Goal: Complete application form

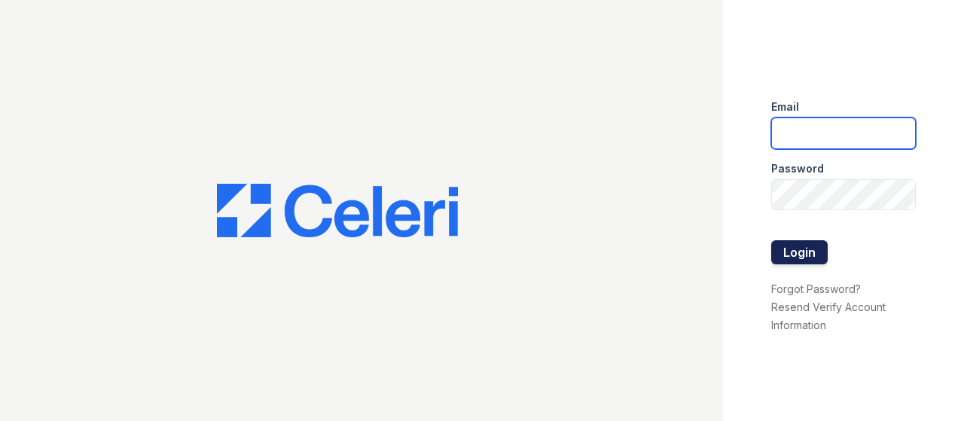
type input "Hilton.wendi@projectmanagementinc.net"
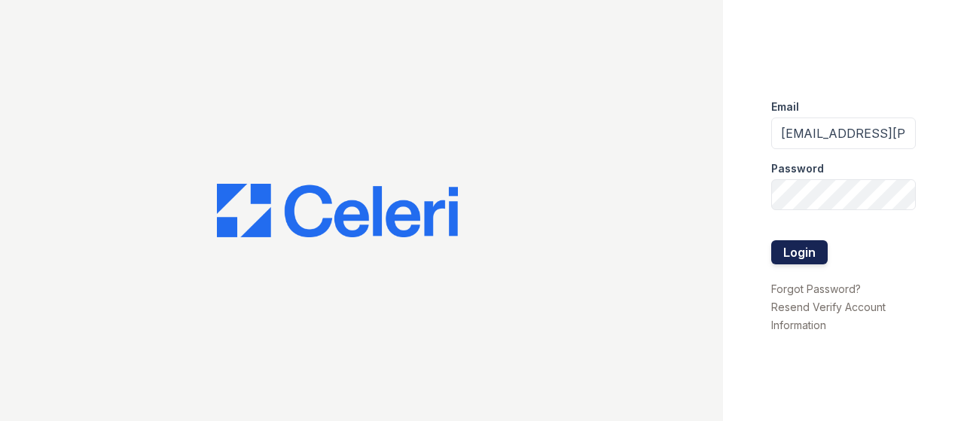
drag, startPoint x: 791, startPoint y: 249, endPoint x: 784, endPoint y: 246, distance: 7.9
click at [791, 249] on button "Login" at bounding box center [799, 252] width 56 height 24
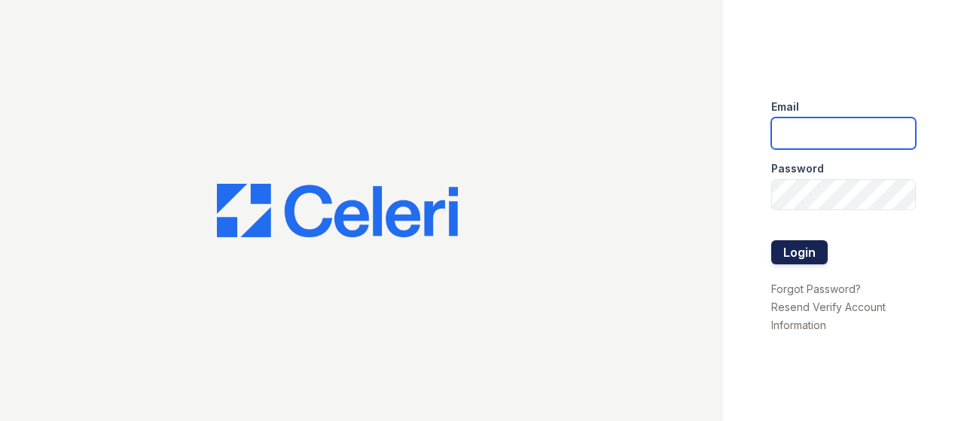
type input "[EMAIL_ADDRESS][PERSON_NAME][DOMAIN_NAME]"
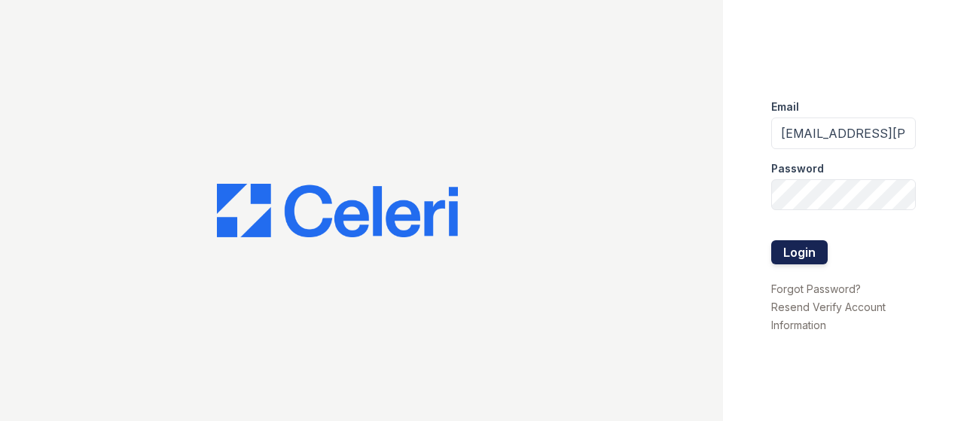
click at [799, 251] on button "Login" at bounding box center [799, 252] width 56 height 24
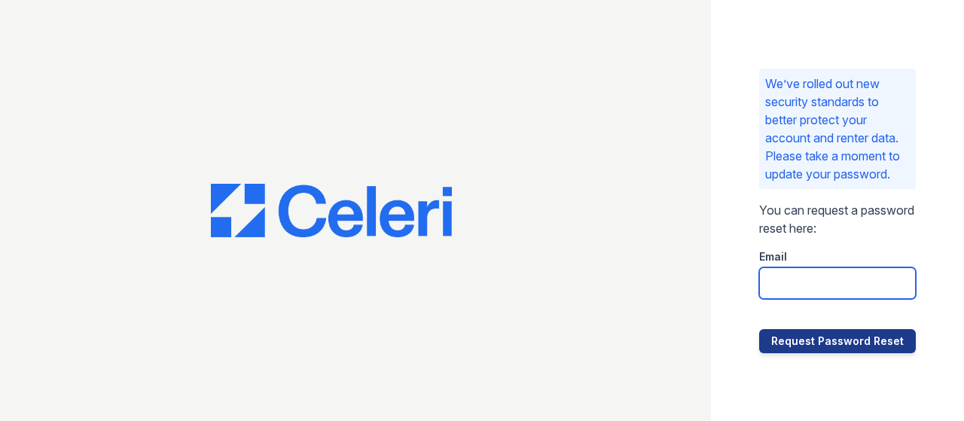
click at [810, 294] on input "email" at bounding box center [837, 283] width 157 height 32
click at [809, 293] on input "email" at bounding box center [837, 283] width 157 height 32
type input "Hilton.wendi@projectmanagementinc.net"
click at [874, 299] on input "[EMAIL_ADDRESS][PERSON_NAME][DOMAIN_NAME]" at bounding box center [837, 283] width 157 height 32
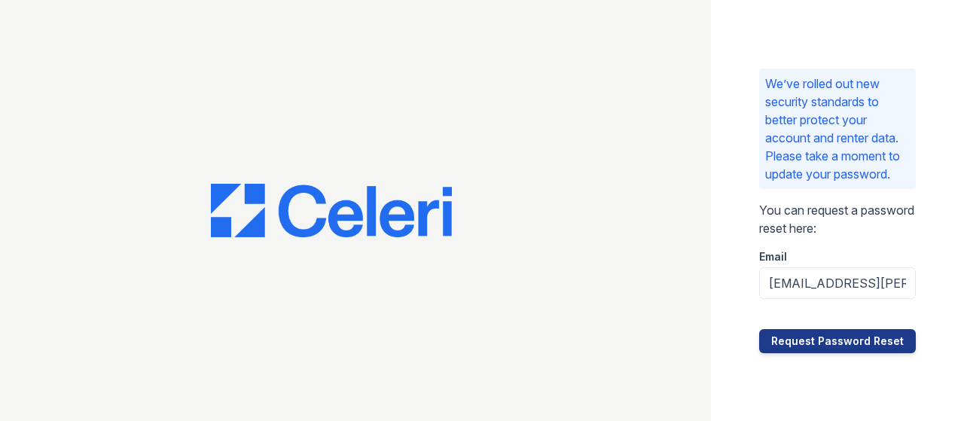
click at [738, 224] on div "We’ve rolled out new security standards to better protect your account and rent…" at bounding box center [837, 210] width 253 height 421
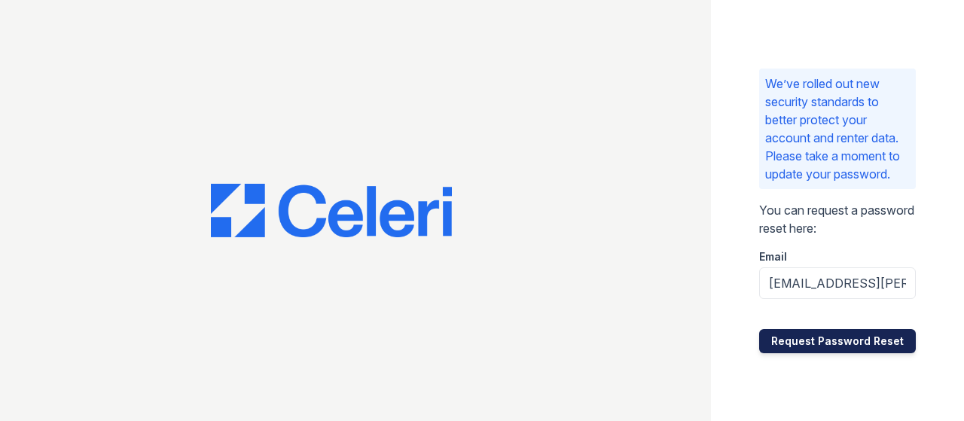
click at [773, 353] on button "Request Password Reset" at bounding box center [837, 341] width 157 height 24
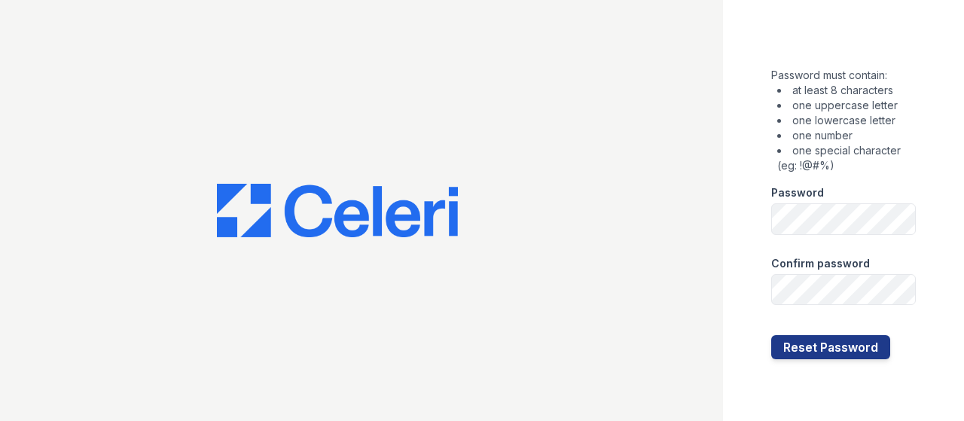
click at [756, 206] on div "Password must contain: at least 8 characters one uppercase letter one lowercase…" at bounding box center [843, 210] width 241 height 421
click at [936, 250] on div "Password must contain: at least 8 characters one uppercase letter one lowercase…" at bounding box center [843, 210] width 241 height 421
click at [874, 345] on button "Reset Password" at bounding box center [830, 347] width 119 height 24
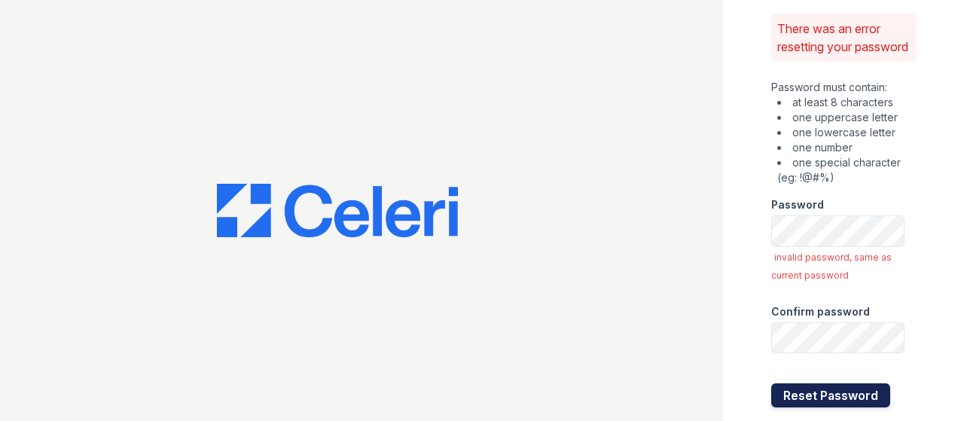
click at [853, 407] on button "Reset Password" at bounding box center [830, 395] width 119 height 24
click at [831, 406] on button "Reset Password" at bounding box center [830, 395] width 119 height 24
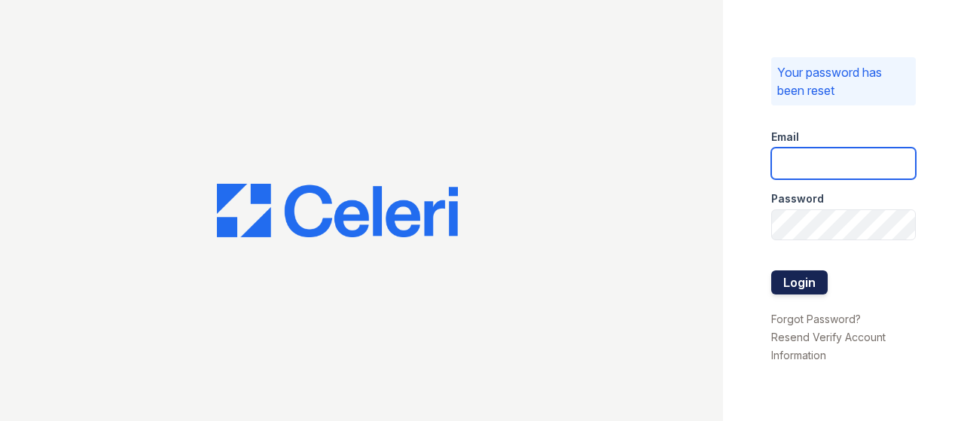
type input "[EMAIL_ADDRESS][PERSON_NAME][DOMAIN_NAME]"
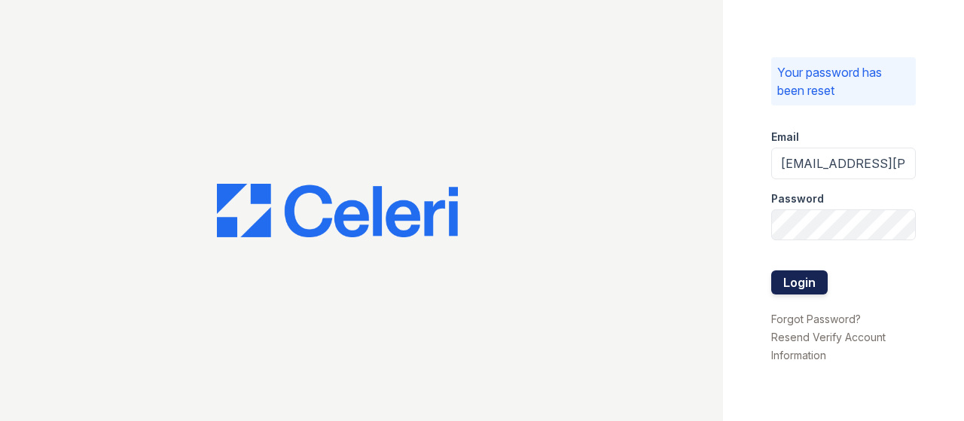
click at [794, 290] on button "Login" at bounding box center [799, 282] width 56 height 24
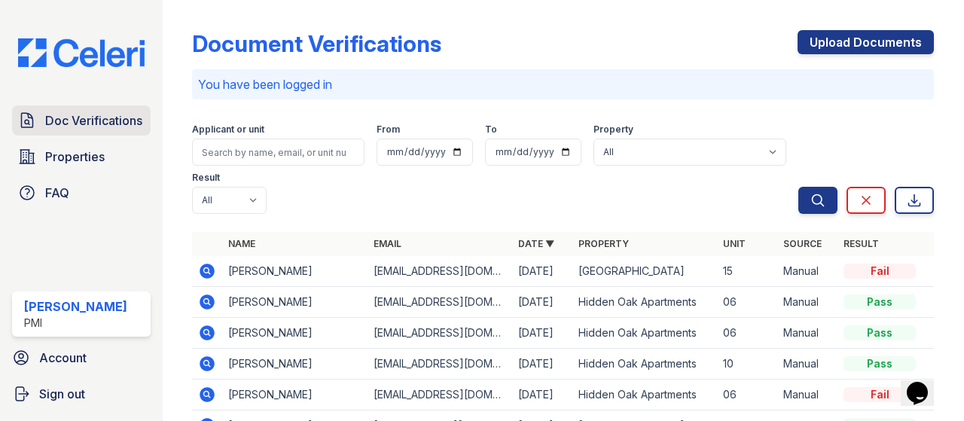
click at [80, 124] on span "Doc Verifications" at bounding box center [93, 120] width 97 height 18
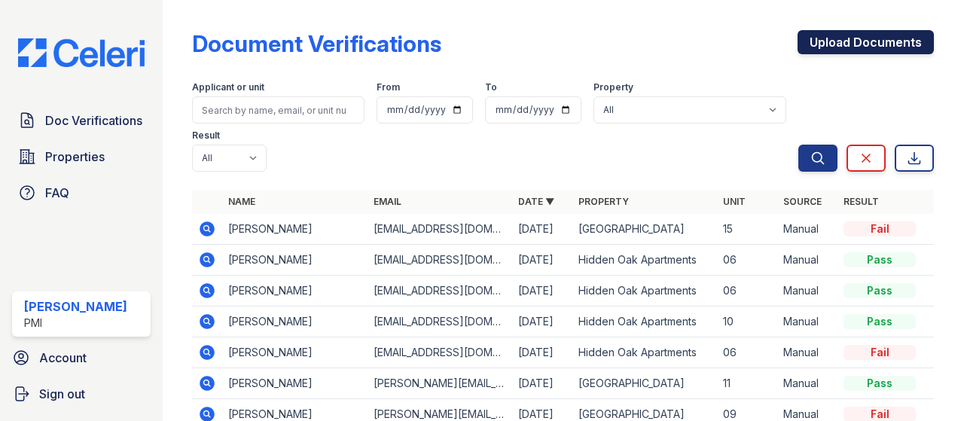
click at [831, 35] on link "Upload Documents" at bounding box center [865, 42] width 136 height 24
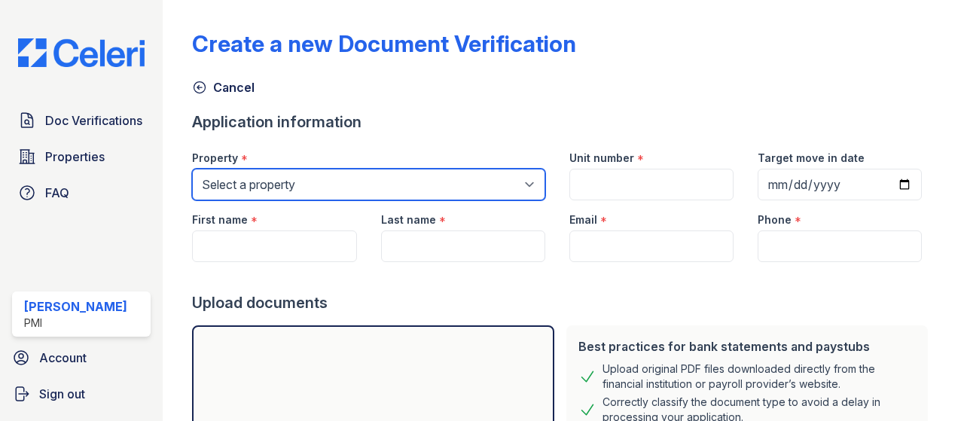
click at [289, 185] on select "Select a property [GEOGRAPHIC_DATA] [GEOGRAPHIC_DATA] [GEOGRAPHIC_DATA]" at bounding box center [368, 185] width 352 height 32
select select "3117"
click at [192, 169] on select "Select a property [GEOGRAPHIC_DATA] [GEOGRAPHIC_DATA] [GEOGRAPHIC_DATA]" at bounding box center [368, 185] width 352 height 32
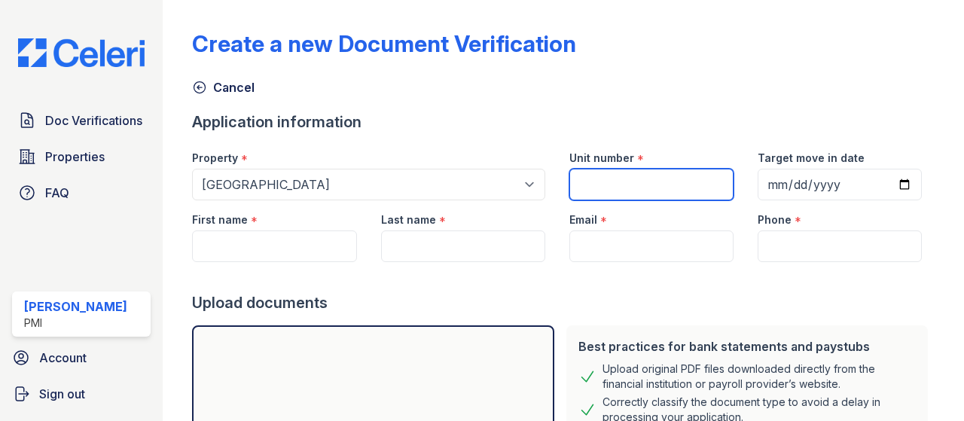
click at [616, 178] on input "Unit number" at bounding box center [651, 185] width 164 height 32
type input "15"
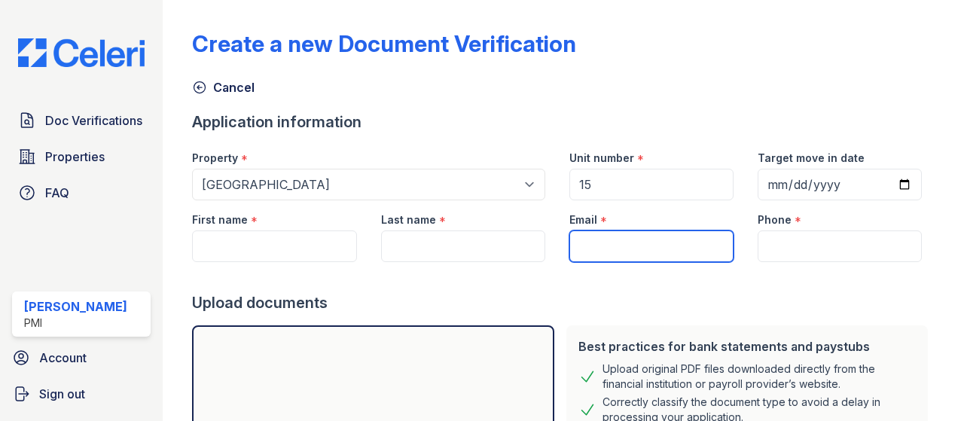
click at [635, 242] on input "Email" at bounding box center [651, 246] width 164 height 32
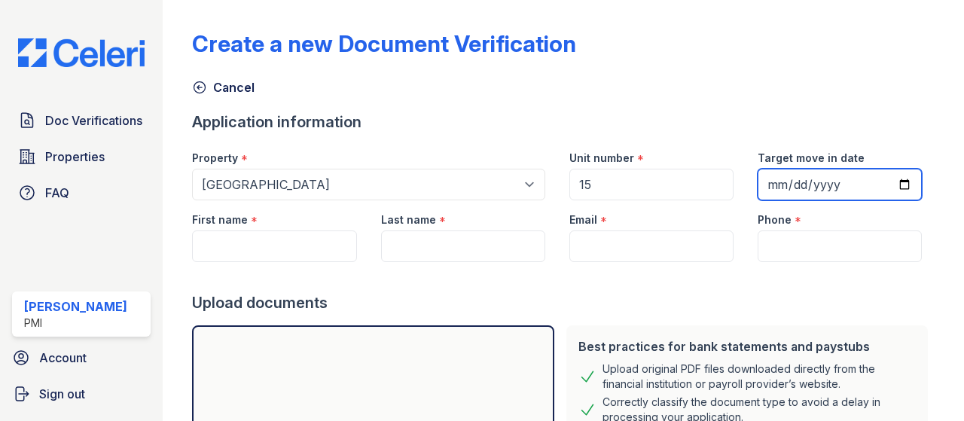
click at [783, 181] on input "Target move in date" at bounding box center [840, 185] width 164 height 32
click at [898, 185] on input "Target move in date" at bounding box center [840, 185] width 164 height 32
type input "[DATE]"
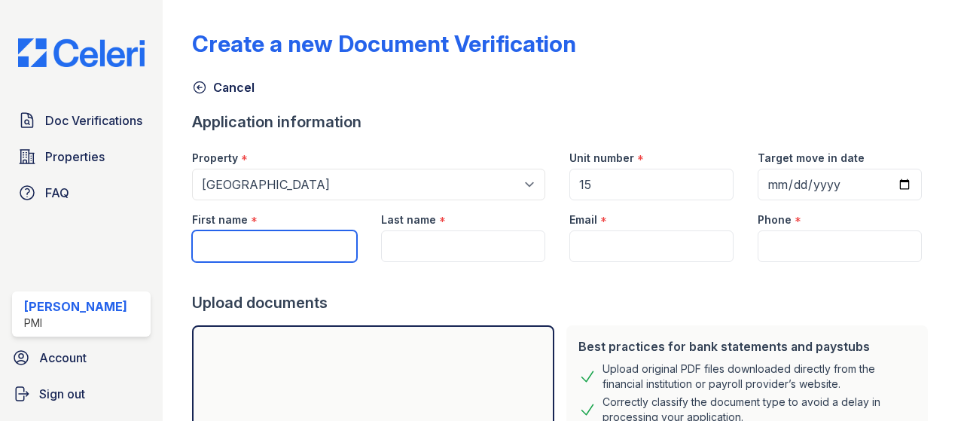
click at [268, 245] on input "First name" at bounding box center [274, 246] width 164 height 32
type input "[PERSON_NAME]"
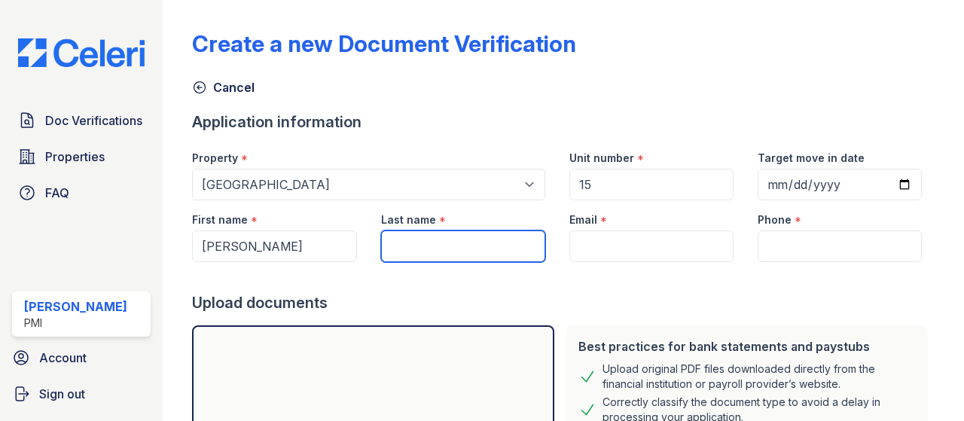
click at [432, 239] on input "Last name" at bounding box center [463, 246] width 164 height 32
type input "[PERSON_NAME]"
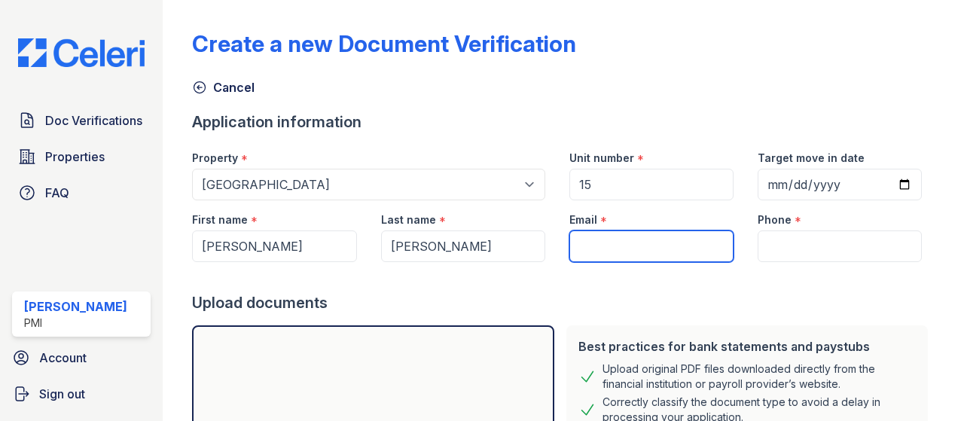
click at [593, 251] on input "Email" at bounding box center [651, 246] width 164 height 32
paste input "[PHONE_NUMBER]"
type input "[PHONE_NUMBER]"
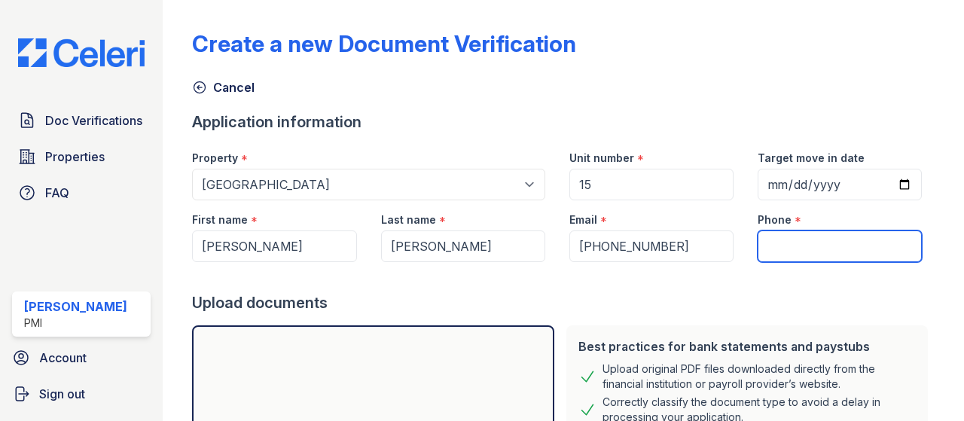
click at [765, 245] on input "Phone" at bounding box center [840, 246] width 164 height 32
paste input "[PHONE_NUMBER]"
type input "[PHONE_NUMBER]"
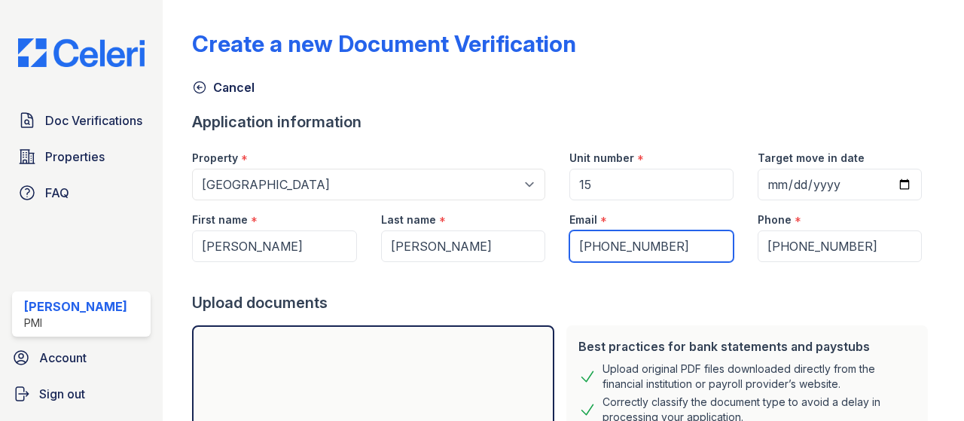
click at [682, 245] on input "[PHONE_NUMBER]" at bounding box center [651, 246] width 164 height 32
type input "("
click at [596, 231] on input "Email" at bounding box center [651, 246] width 164 height 32
paste input "[EMAIL_ADDRESS][DOMAIN_NAME]"
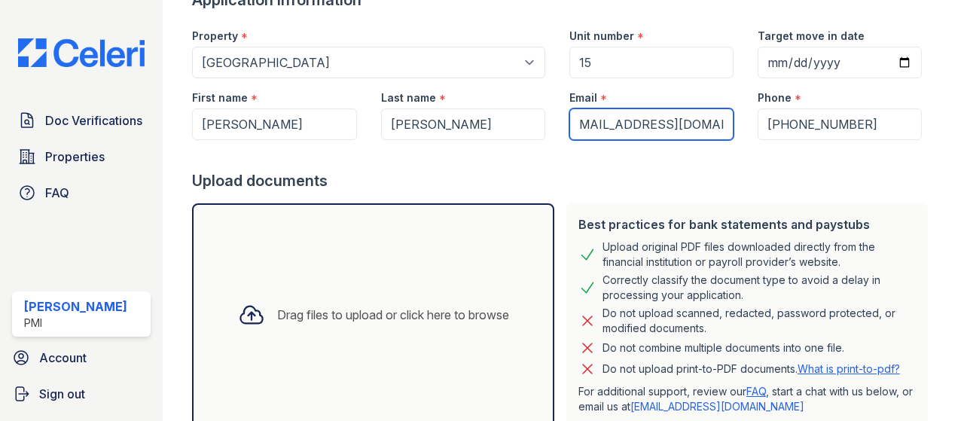
scroll to position [222, 0]
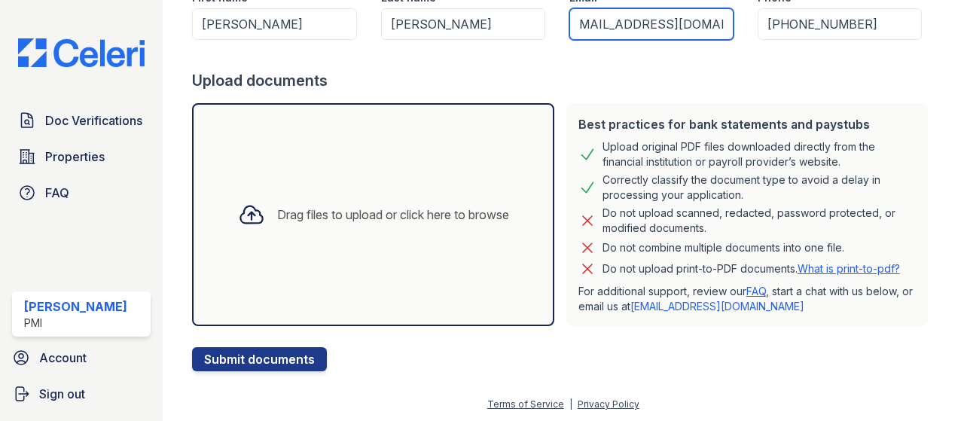
type input "[EMAIL_ADDRESS][DOMAIN_NAME]"
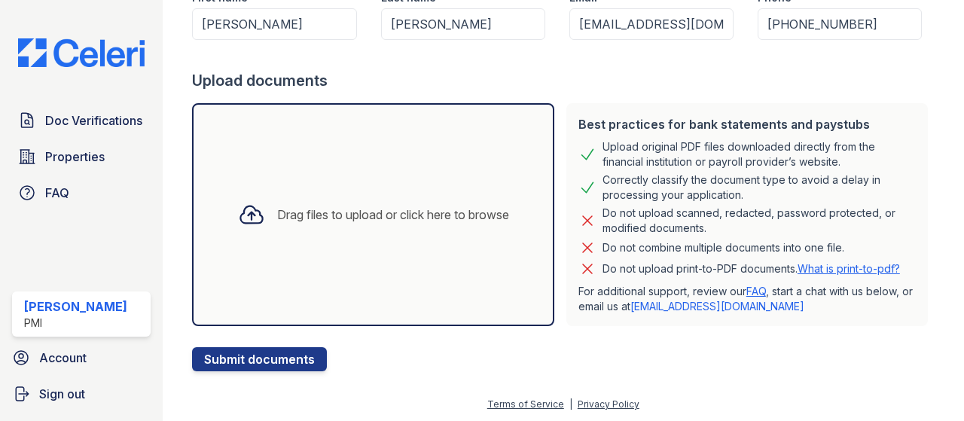
click at [253, 215] on icon at bounding box center [251, 214] width 27 height 27
click at [355, 219] on div "Drag files to upload or click here to browse" at bounding box center [393, 215] width 232 height 18
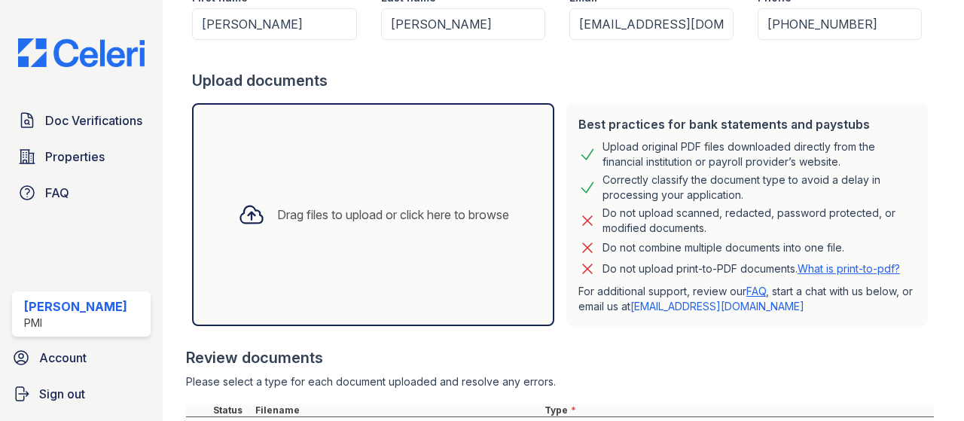
scroll to position [423, 0]
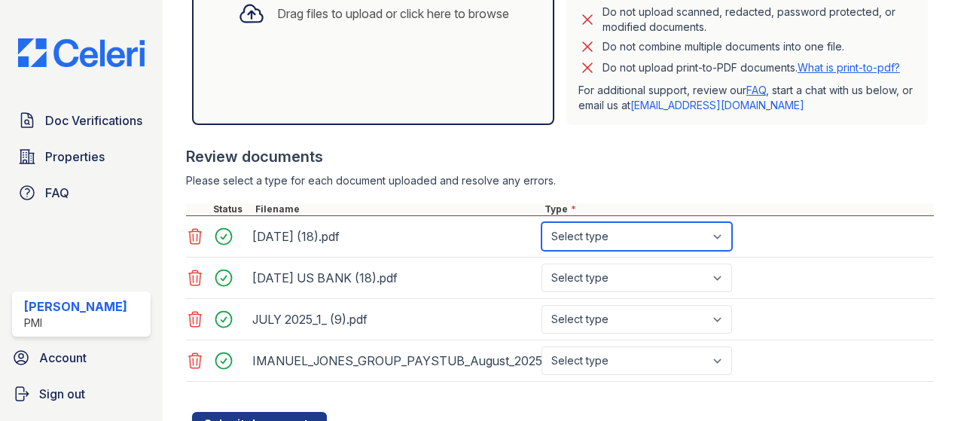
drag, startPoint x: 700, startPoint y: 233, endPoint x: 697, endPoint y: 243, distance: 11.0
click at [700, 233] on select "Select type Paystub Bank Statement Offer Letter Tax Documents Benefit Award Let…" at bounding box center [636, 236] width 191 height 29
select select "bank_statement"
click at [541, 222] on select "Select type Paystub Bank Statement Offer Letter Tax Documents Benefit Award Let…" at bounding box center [636, 236] width 191 height 29
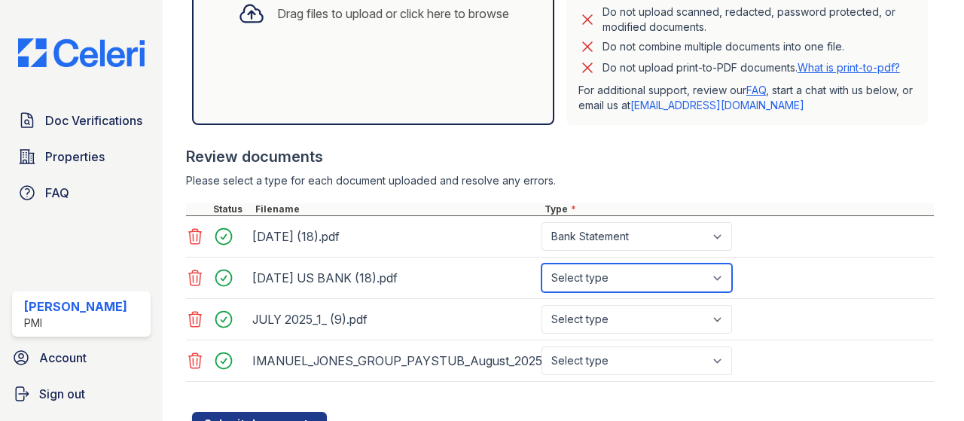
click at [635, 279] on select "Select type Paystub Bank Statement Offer Letter Tax Documents Benefit Award Let…" at bounding box center [636, 278] width 191 height 29
select select "bank_statement"
click at [541, 264] on select "Select type Paystub Bank Statement Offer Letter Tax Documents Benefit Award Let…" at bounding box center [636, 278] width 191 height 29
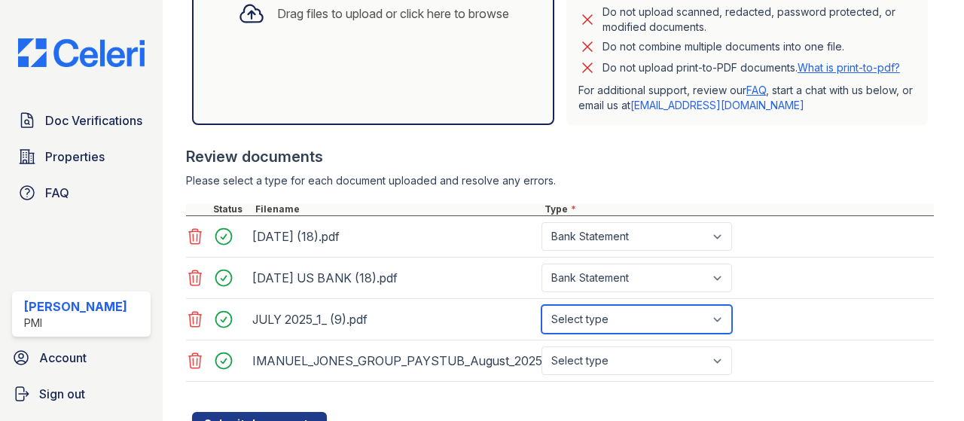
click at [611, 324] on select "Select type Paystub Bank Statement Offer Letter Tax Documents Benefit Award Let…" at bounding box center [636, 319] width 191 height 29
select select "bank_statement"
click at [541, 305] on select "Select type Paystub Bank Statement Offer Letter Tax Documents Benefit Award Let…" at bounding box center [636, 319] width 191 height 29
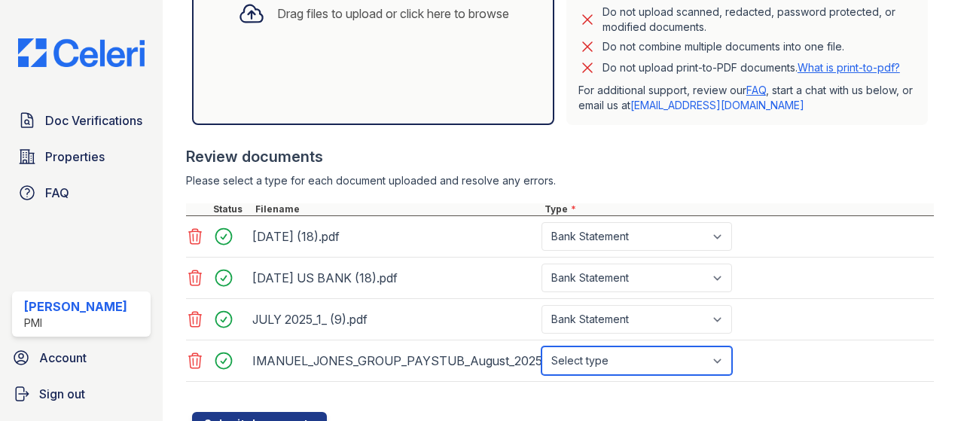
click at [625, 361] on select "Select type Paystub Bank Statement Offer Letter Tax Documents Benefit Award Let…" at bounding box center [636, 360] width 191 height 29
select select "paystub"
click at [541, 346] on select "Select type Paystub Bank Statement Offer Letter Tax Documents Benefit Award Let…" at bounding box center [636, 360] width 191 height 29
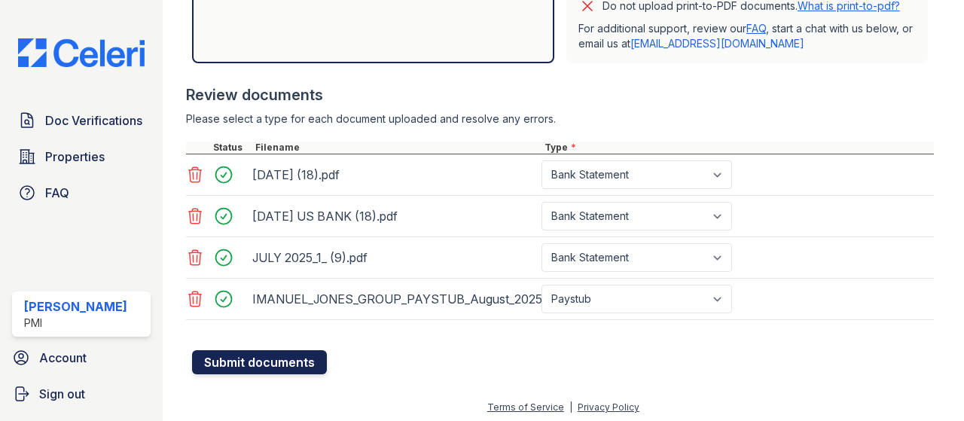
click at [255, 357] on button "Submit documents" at bounding box center [259, 362] width 135 height 24
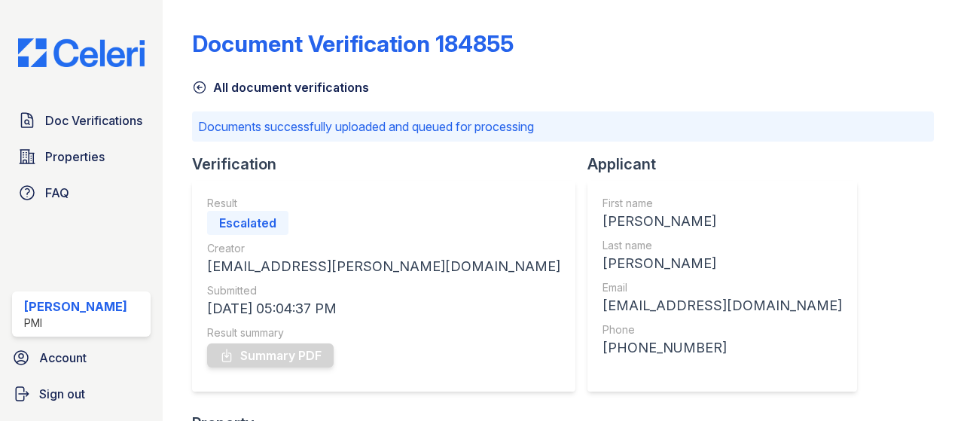
drag, startPoint x: 361, startPoint y: 169, endPoint x: 593, endPoint y: 38, distance: 266.4
click at [593, 38] on div "Document Verification 184855" at bounding box center [563, 49] width 742 height 39
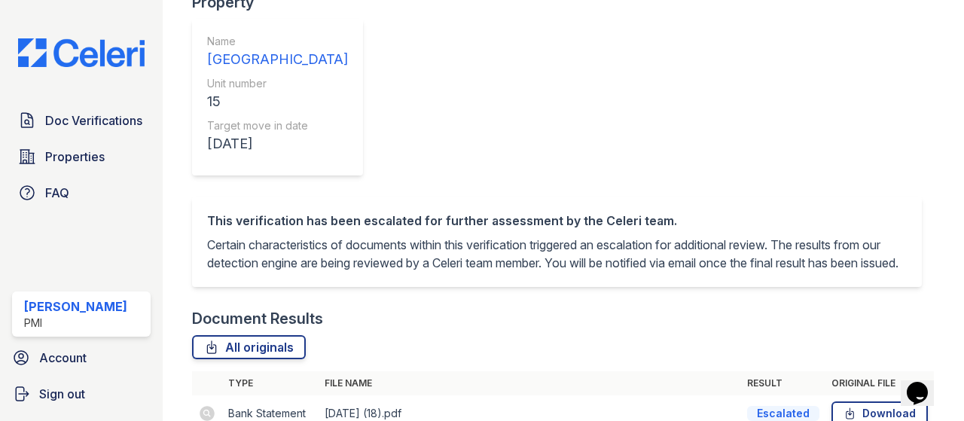
scroll to position [178, 0]
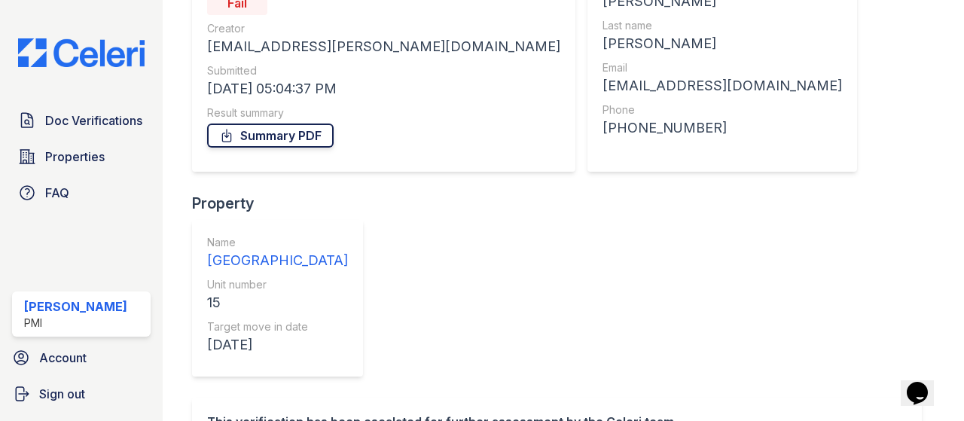
click at [308, 137] on link "Summary PDF" at bounding box center [270, 136] width 127 height 24
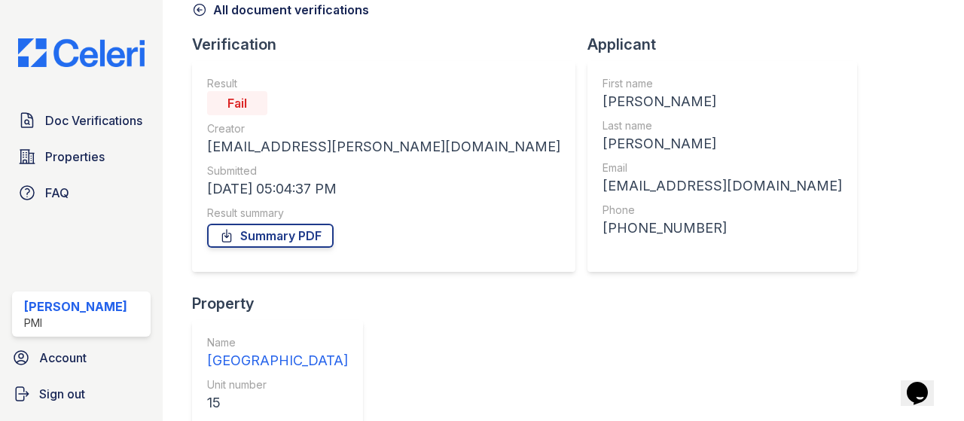
scroll to position [0, 0]
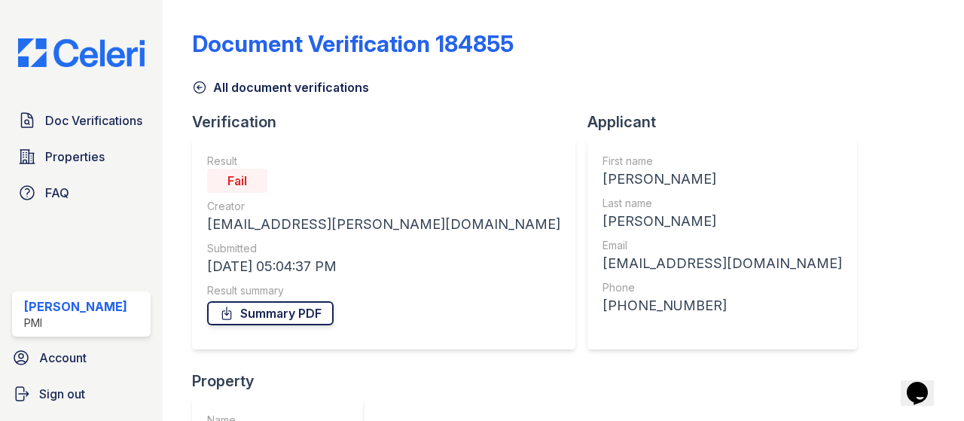
click at [309, 314] on link "Summary PDF" at bounding box center [270, 313] width 127 height 24
